Goal: Information Seeking & Learning: Learn about a topic

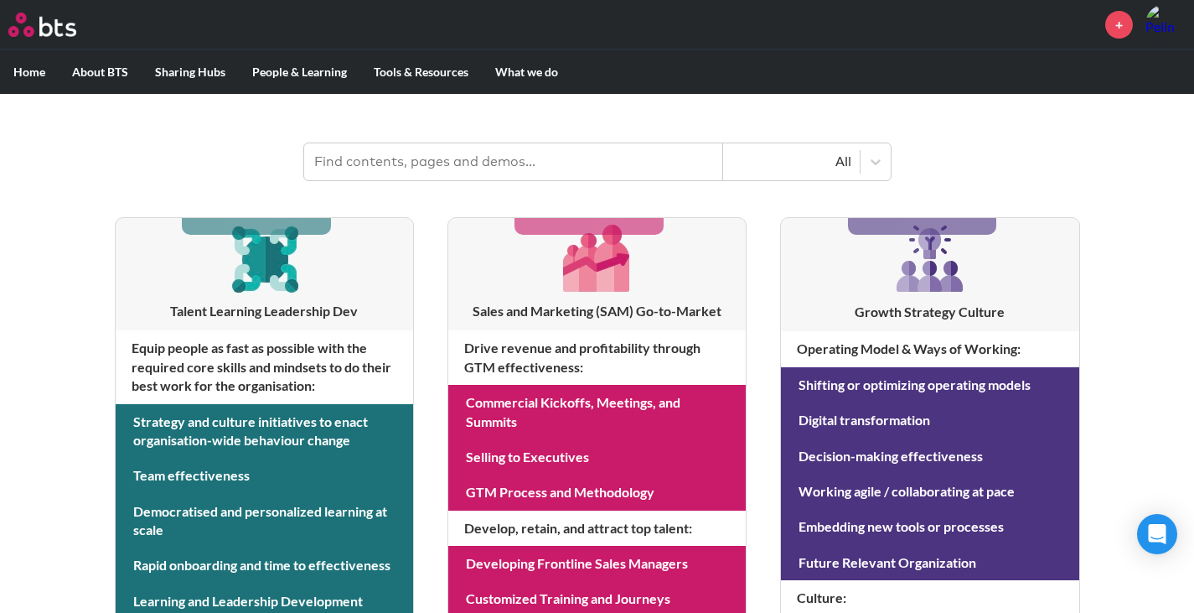
scroll to position [236, 0]
click at [548, 143] on input "text" at bounding box center [513, 161] width 419 height 37
type input "hexagons"
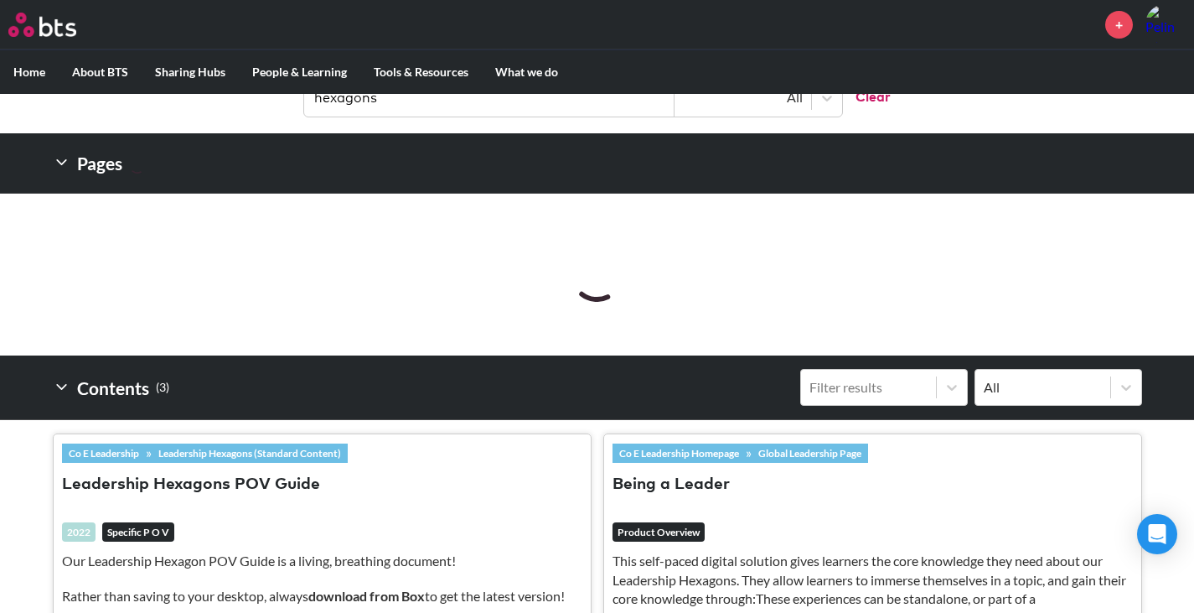
scroll to position [319, 0]
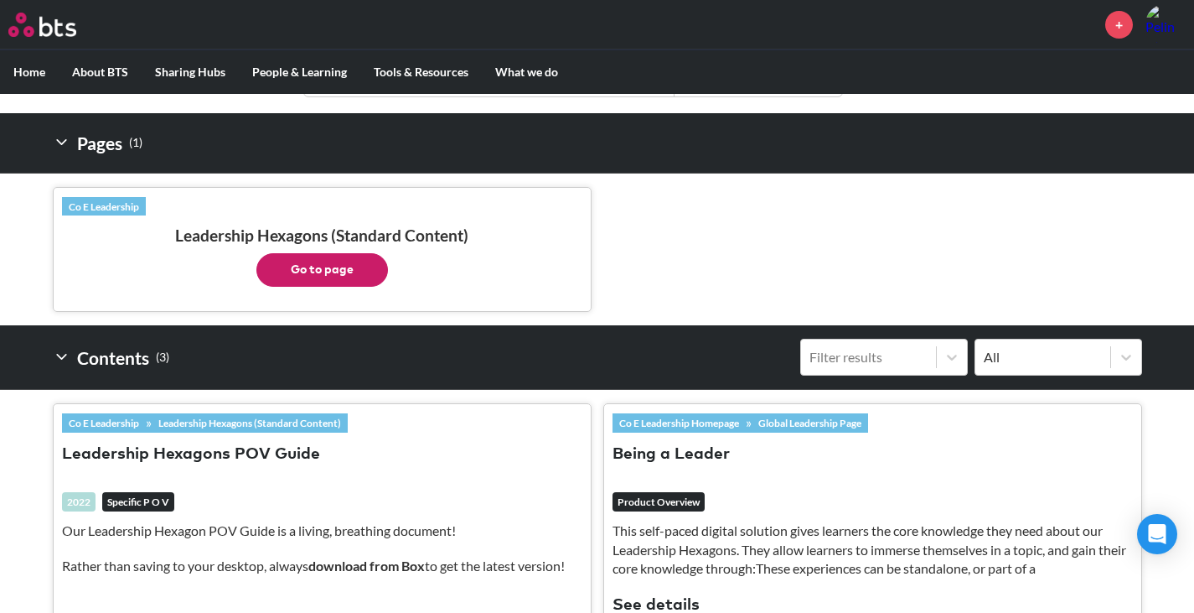
click at [252, 443] on button "Leadership Hexagons POV Guide" at bounding box center [191, 454] width 258 height 23
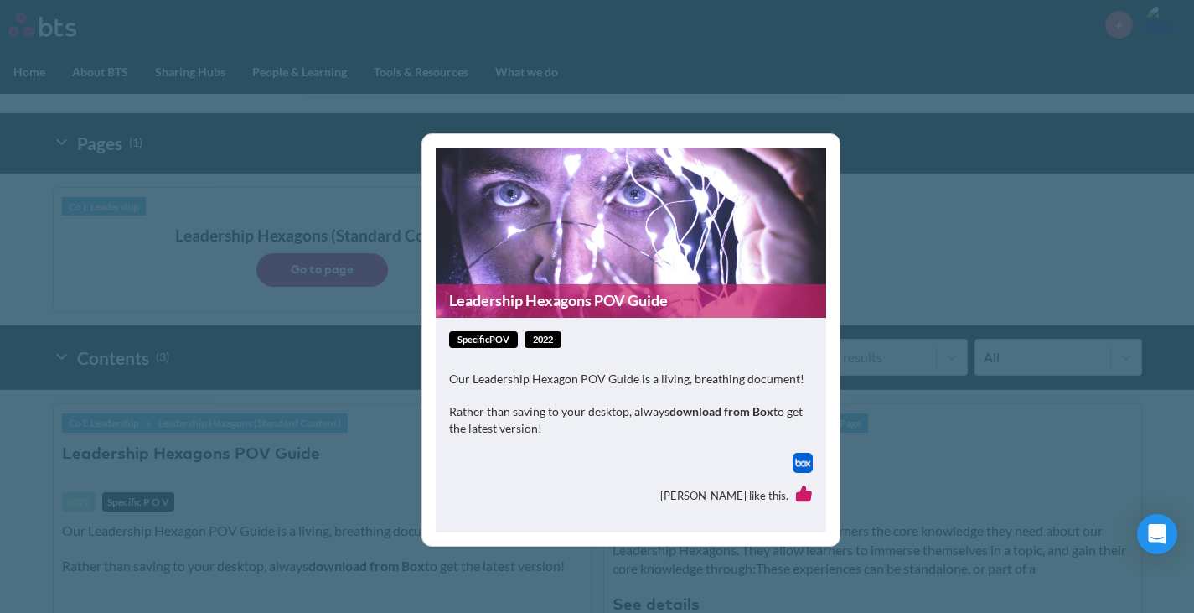
click at [804, 457] on img at bounding box center [803, 463] width 20 height 20
click at [875, 234] on div "Leadership Hexagons POV Guide specificPOV 2022 Our Leadership Hexagon POV Guide…" at bounding box center [597, 306] width 1194 height 613
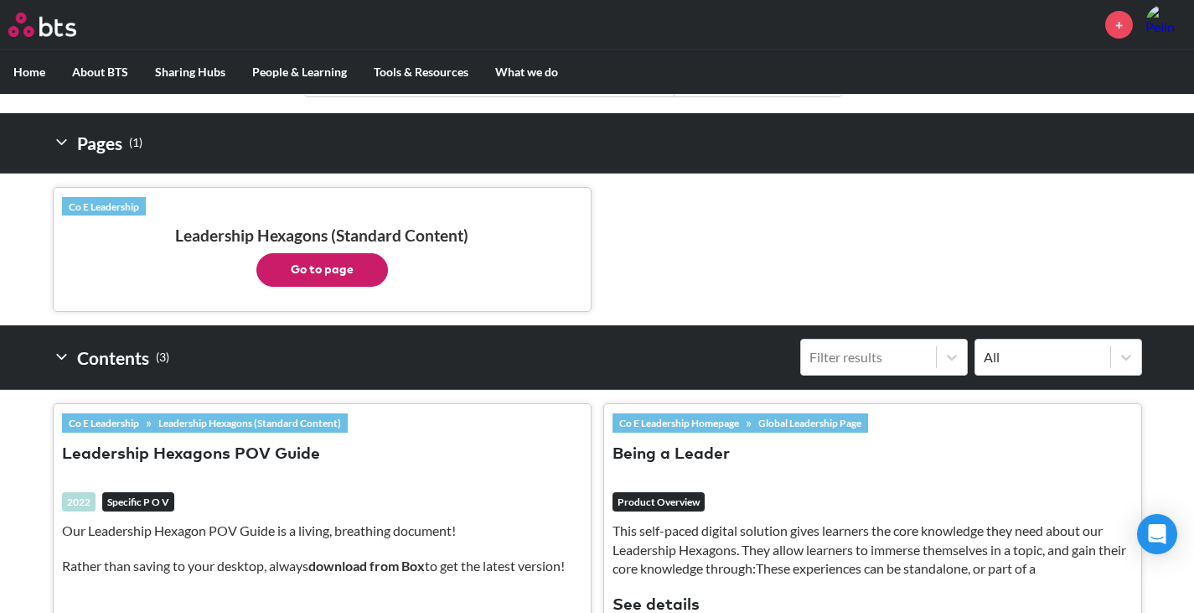
scroll to position [403, 0]
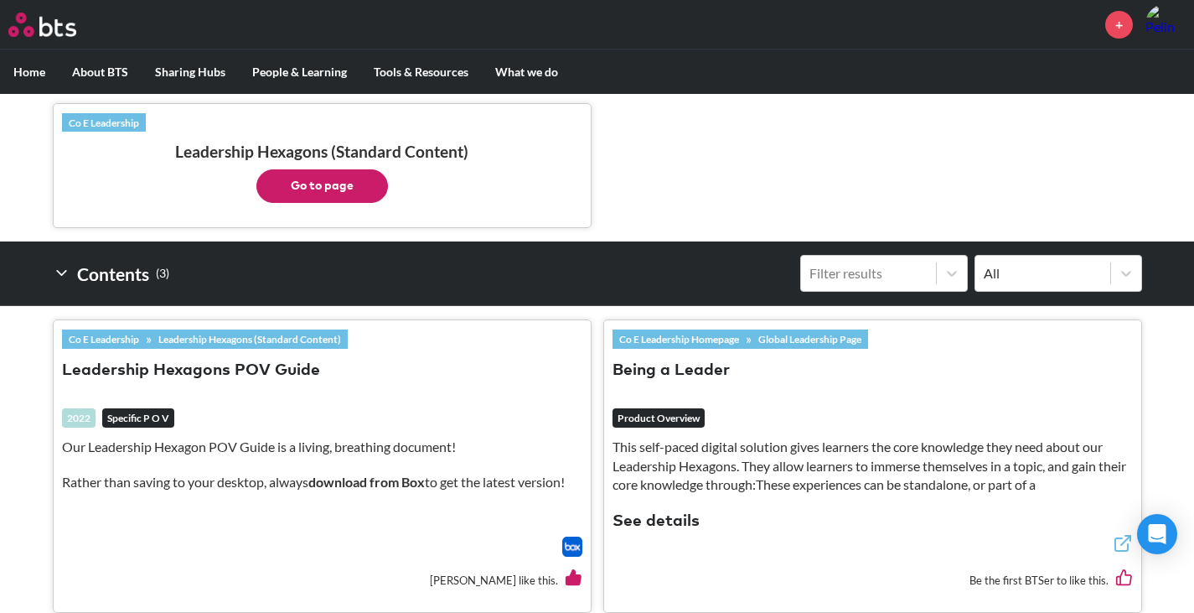
click at [308, 161] on p "Go to page" at bounding box center [322, 182] width 521 height 42
click at [318, 169] on button "Go to page" at bounding box center [322, 186] width 132 height 34
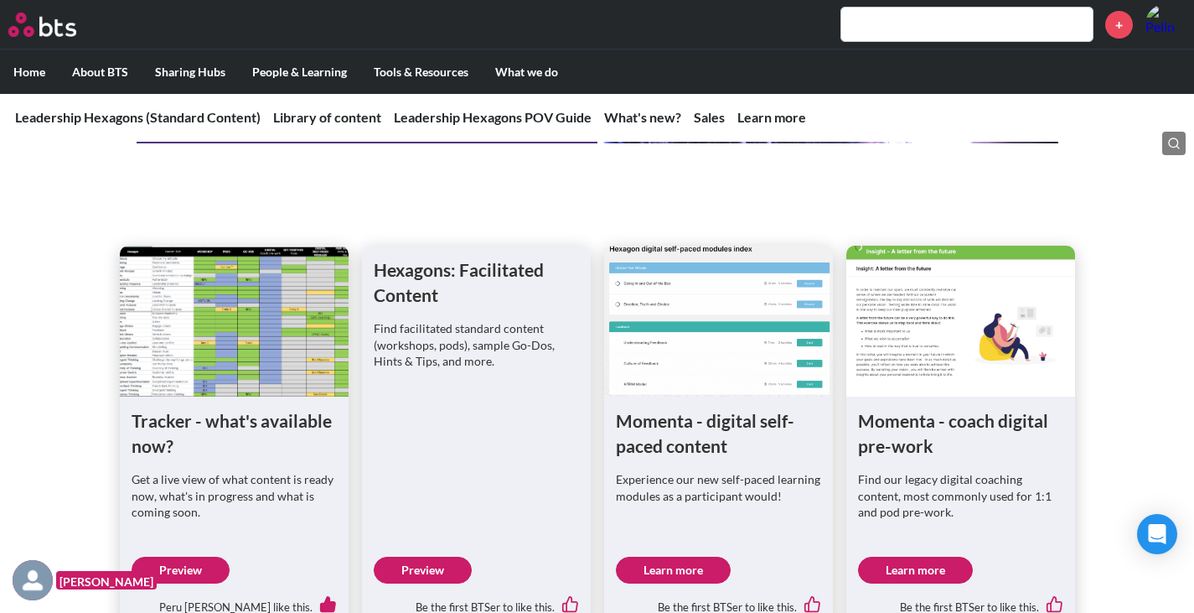
scroll to position [754, 0]
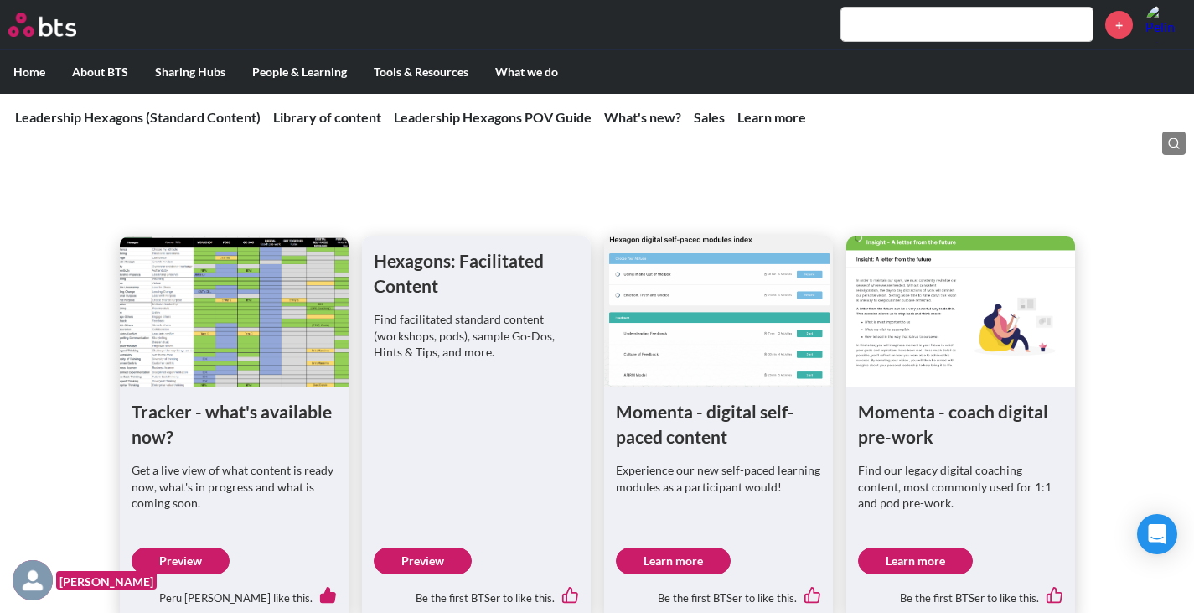
click at [396, 547] on link "Preview" at bounding box center [423, 560] width 98 height 27
